Goal: Navigation & Orientation: Find specific page/section

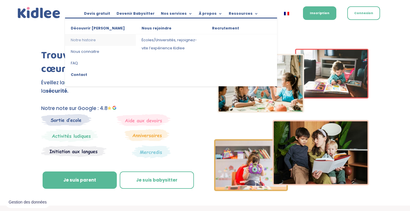
click at [87, 38] on link "Notre histoire" at bounding box center [100, 40] width 71 height 12
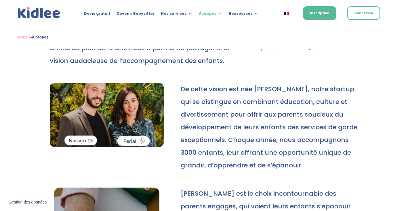
scroll to position [149, 0]
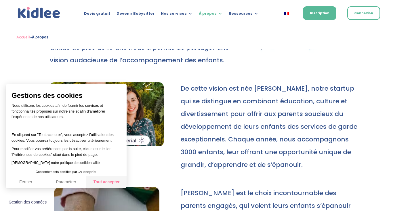
click at [105, 184] on button "Tout accepter" at bounding box center [106, 182] width 40 height 12
checkbox input "true"
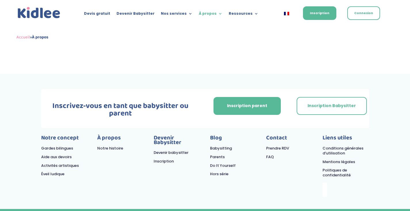
scroll to position [1107, 0]
